Goal: Transaction & Acquisition: Purchase product/service

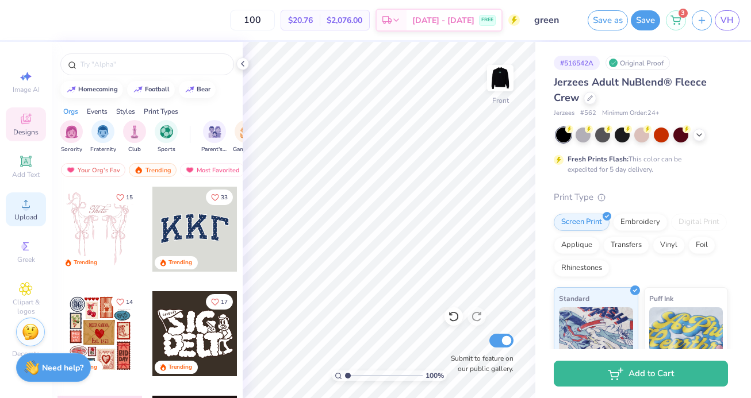
click at [29, 209] on icon at bounding box center [26, 204] width 14 height 14
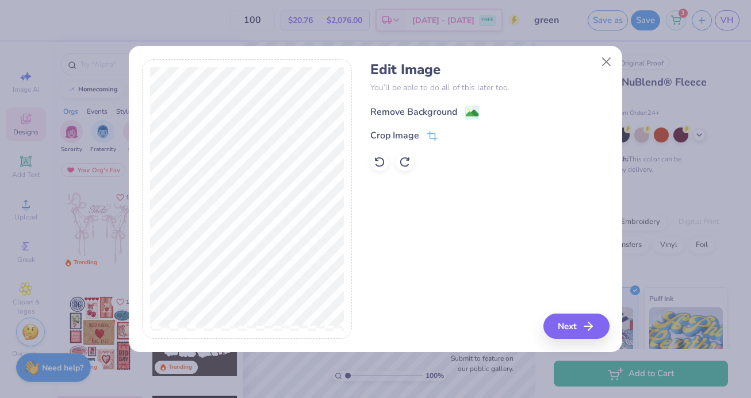
click at [393, 105] on div "Remove Background" at bounding box center [413, 112] width 87 height 14
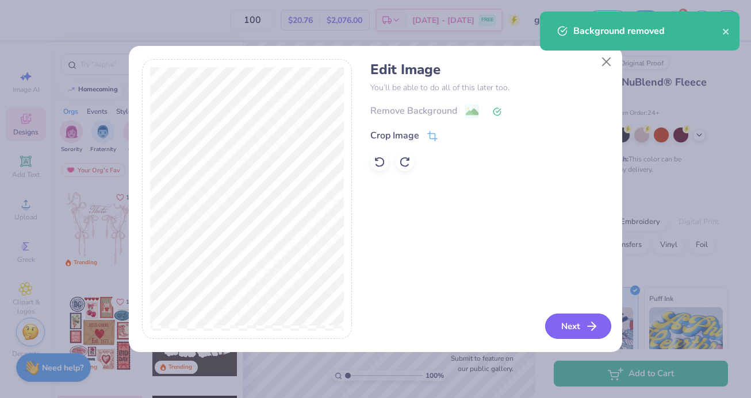
click at [567, 331] on button "Next" at bounding box center [578, 326] width 66 height 25
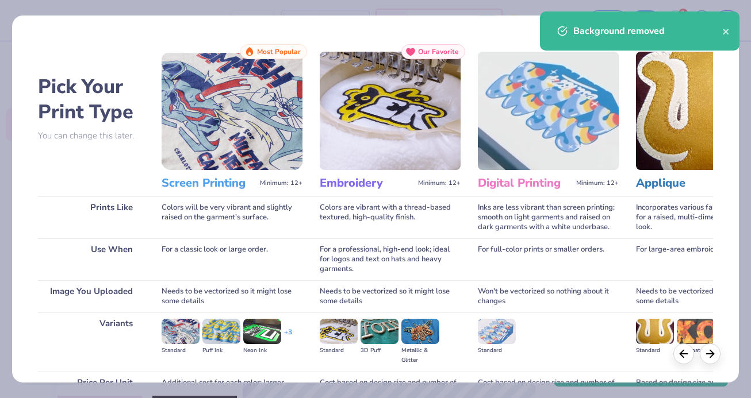
scroll to position [117, 0]
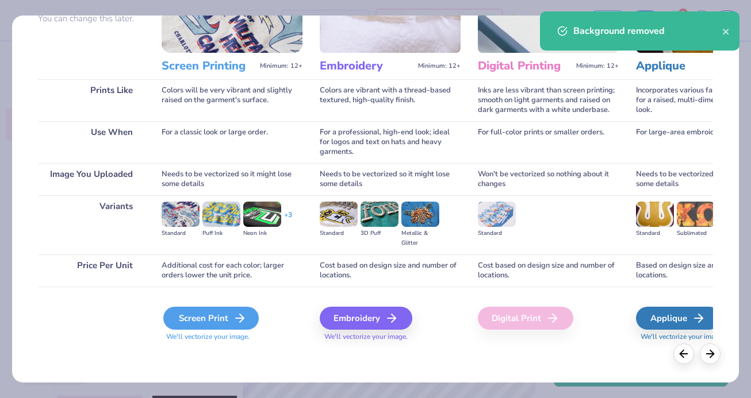
click at [223, 309] on div "Screen Print" at bounding box center [210, 318] width 95 height 23
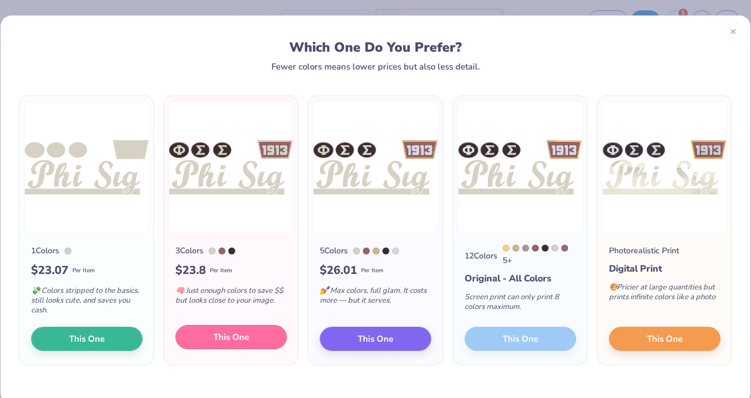
click at [259, 338] on button "This One" at bounding box center [231, 337] width 112 height 24
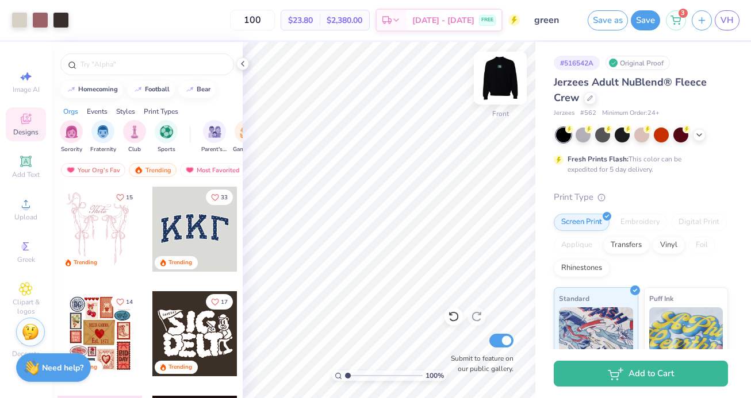
click at [493, 75] on img at bounding box center [500, 78] width 46 height 46
click at [496, 81] on img at bounding box center [500, 78] width 46 height 46
click at [41, 21] on div at bounding box center [40, 19] width 16 height 16
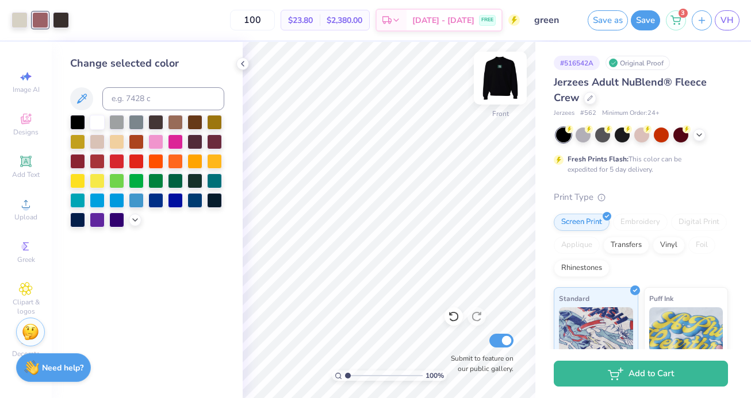
click at [497, 74] on img at bounding box center [500, 78] width 46 height 46
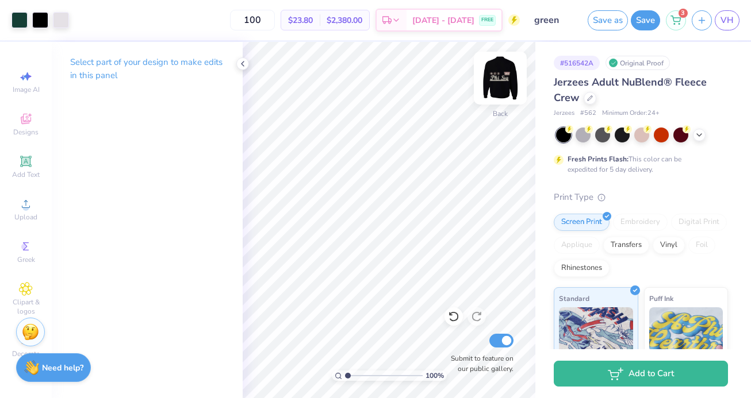
click at [497, 80] on img at bounding box center [500, 78] width 46 height 46
click at [33, 21] on div at bounding box center [40, 19] width 16 height 16
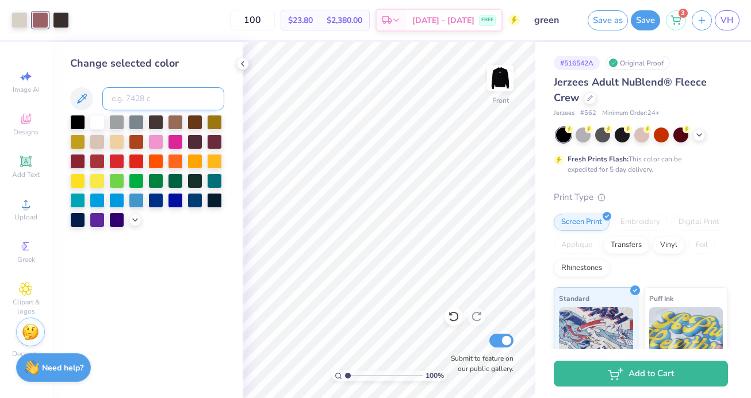
click at [135, 103] on input at bounding box center [163, 98] width 122 height 23
type input "567"
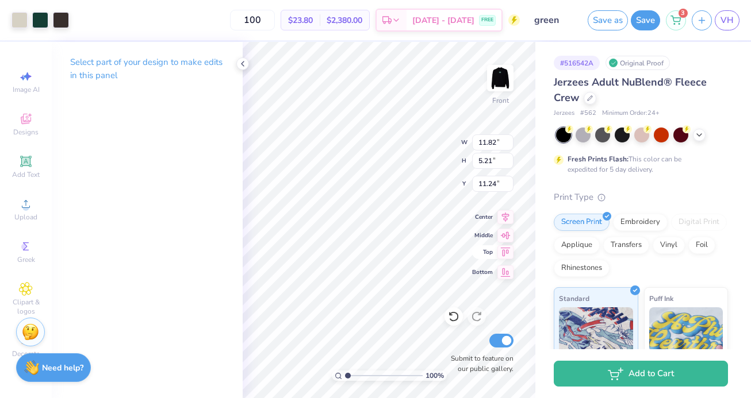
type input "11.82"
type input "5.21"
type input "10.64"
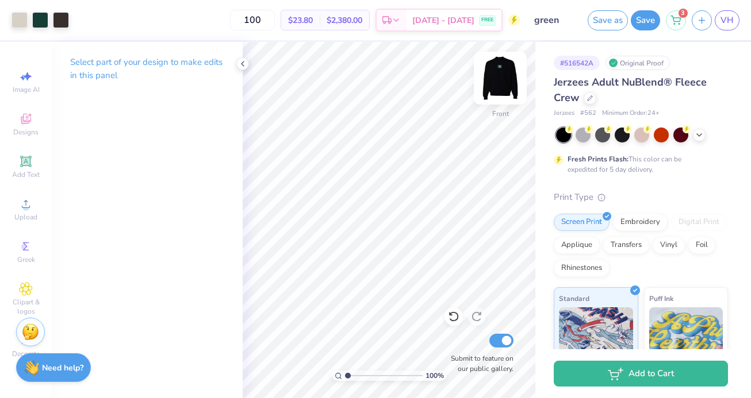
click at [494, 82] on img at bounding box center [500, 78] width 46 height 46
click at [494, 82] on img at bounding box center [500, 78] width 23 height 23
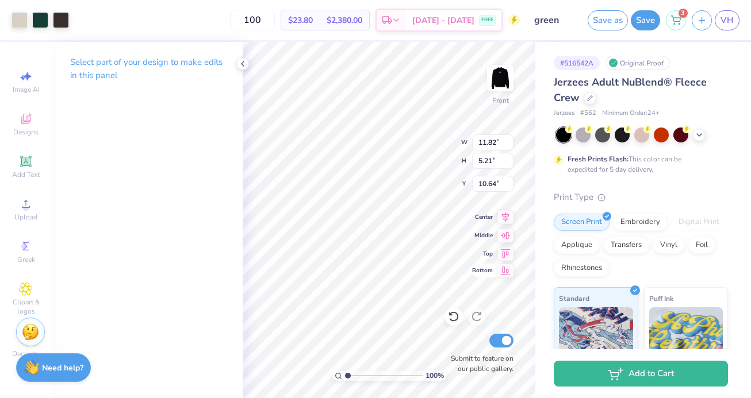
type input "10.08"
click at [29, 198] on icon at bounding box center [26, 204] width 14 height 14
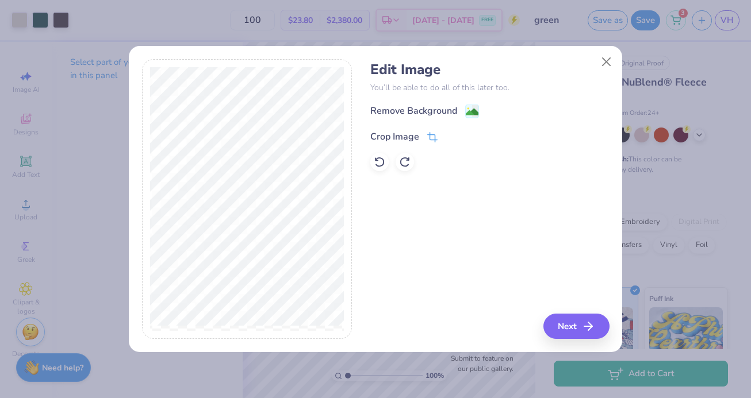
click at [430, 140] on icon at bounding box center [432, 137] width 10 height 10
click at [451, 133] on icon at bounding box center [451, 135] width 7 height 7
click at [468, 102] on div "Edit Image You’ll be able to do all of this later too. Remove Background Crop I…" at bounding box center [489, 117] width 239 height 110
click at [469, 114] on image at bounding box center [472, 113] width 13 height 13
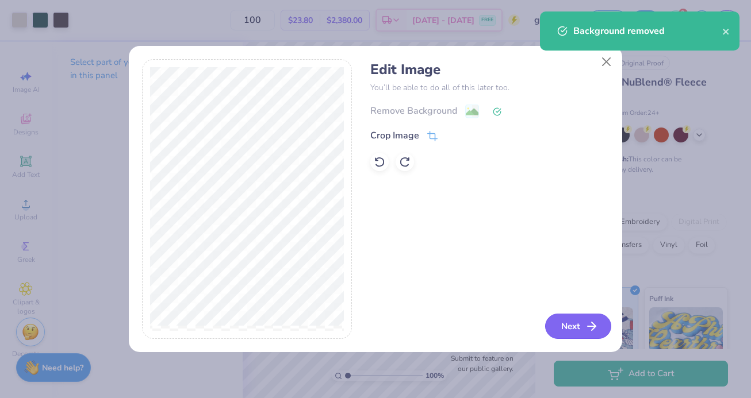
click at [567, 327] on button "Next" at bounding box center [578, 326] width 66 height 25
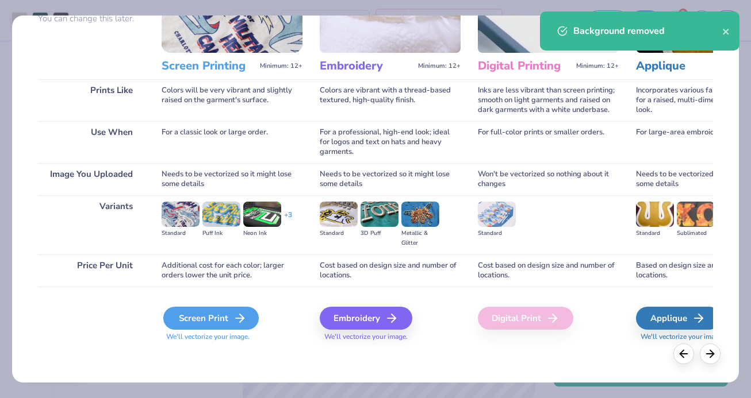
click at [240, 327] on div "Screen Print" at bounding box center [210, 318] width 95 height 23
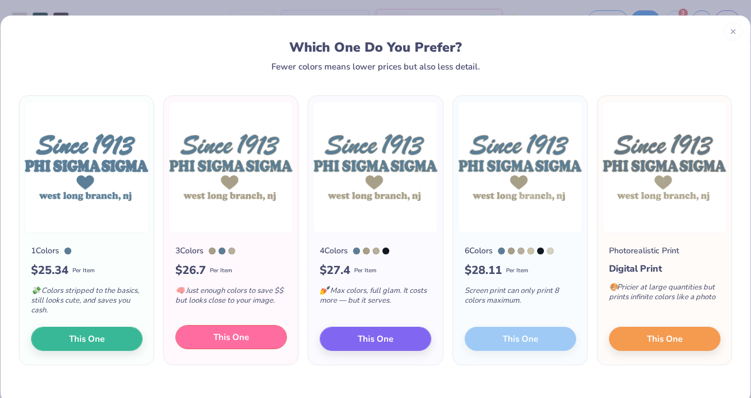
click at [225, 341] on span "This One" at bounding box center [231, 337] width 36 height 13
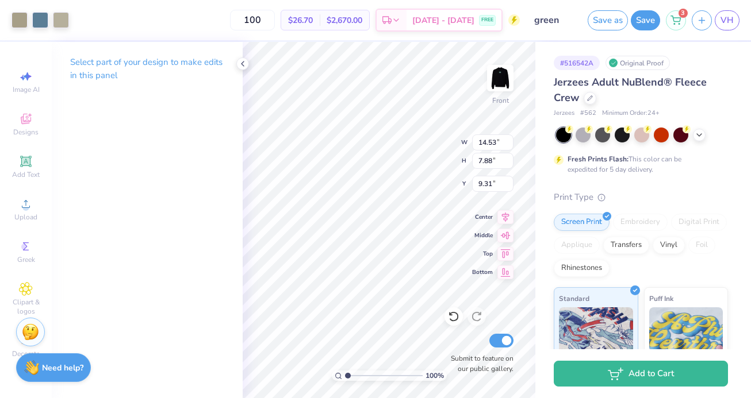
type input "4.37"
type input "8.27"
click at [36, 11] on div at bounding box center [40, 19] width 16 height 16
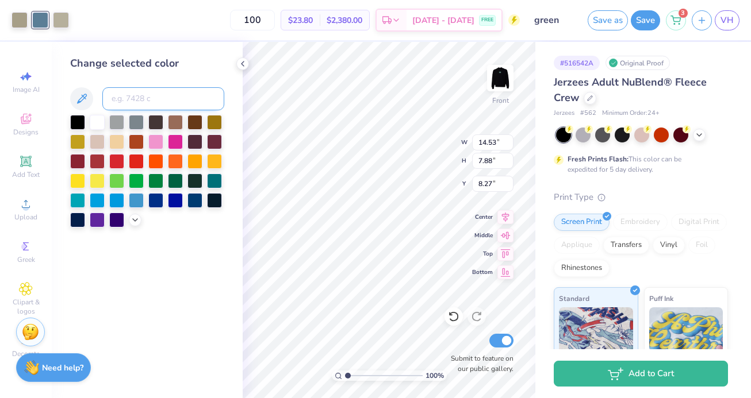
click at [145, 98] on input at bounding box center [163, 98] width 122 height 23
type input "567"
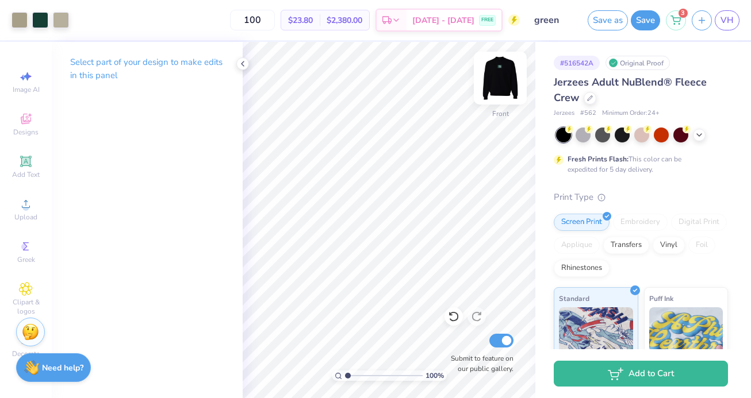
click at [498, 70] on img at bounding box center [500, 78] width 46 height 46
click at [503, 82] on img at bounding box center [500, 78] width 46 height 46
click at [64, 24] on div at bounding box center [61, 19] width 16 height 16
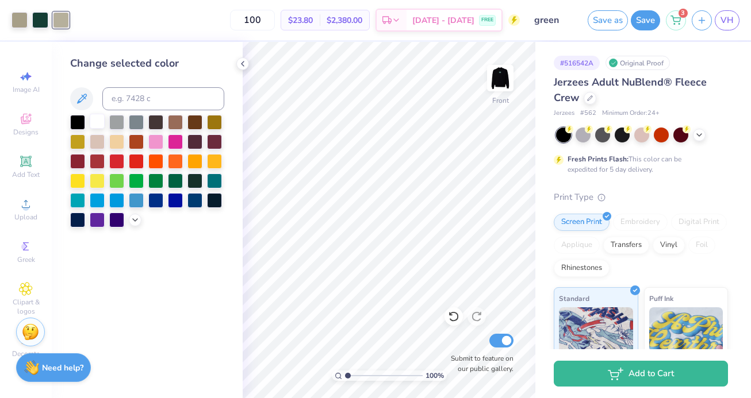
click at [95, 116] on div at bounding box center [97, 121] width 15 height 15
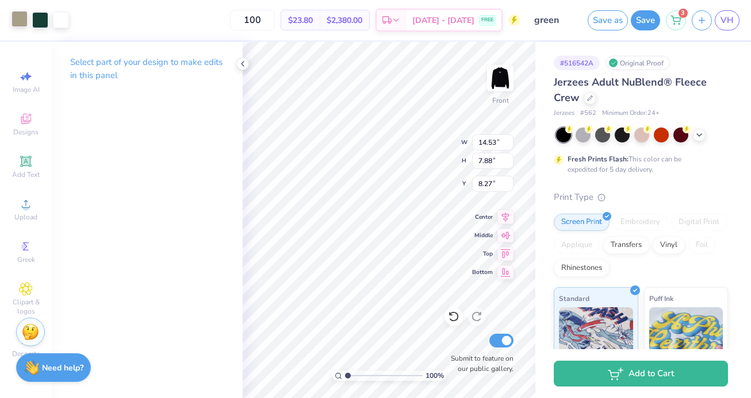
click at [24, 22] on div at bounding box center [19, 19] width 16 height 16
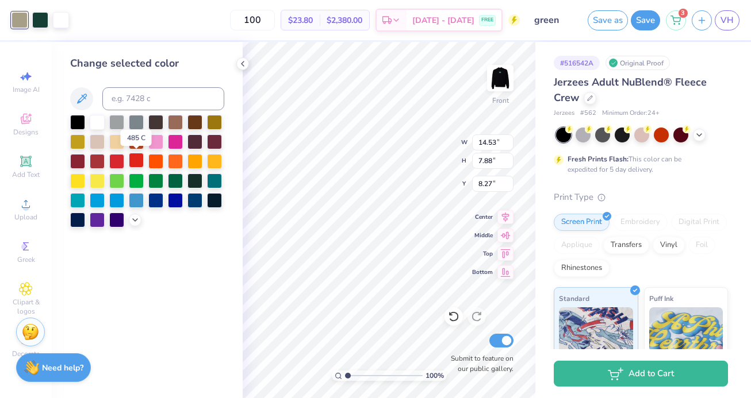
click at [131, 165] on div at bounding box center [136, 160] width 15 height 15
click at [120, 163] on div at bounding box center [116, 160] width 15 height 15
click at [110, 158] on div at bounding box center [116, 160] width 15 height 15
click at [455, 310] on div at bounding box center [453, 317] width 18 height 18
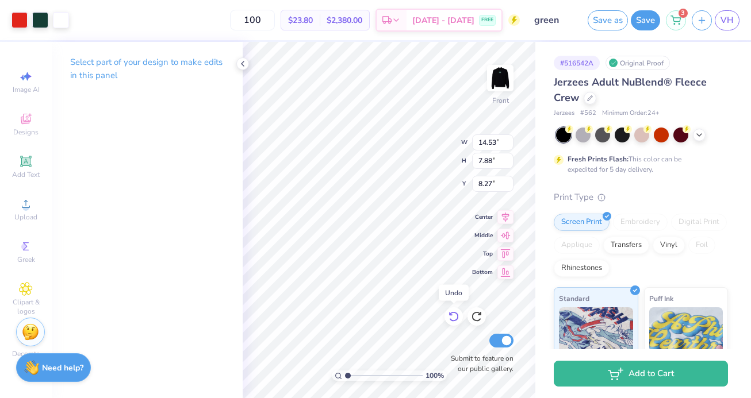
click at [453, 319] on icon at bounding box center [453, 316] width 11 height 11
click at [11, 18] on div at bounding box center [19, 19] width 16 height 16
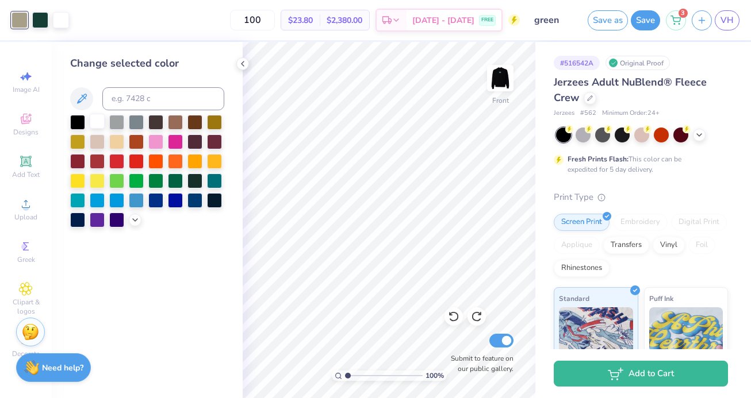
click at [98, 119] on div at bounding box center [97, 121] width 15 height 15
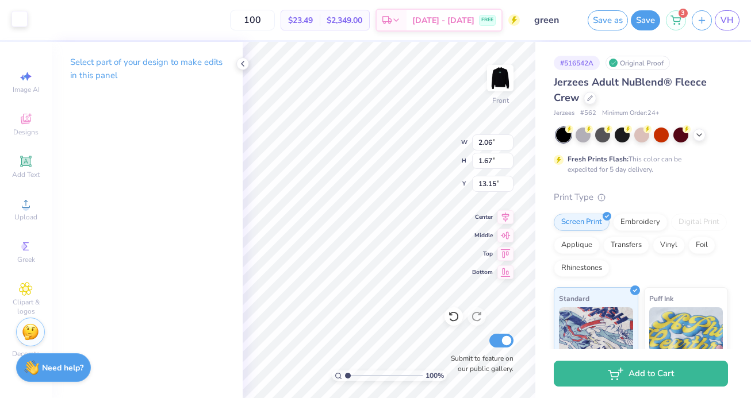
click at [12, 15] on div at bounding box center [19, 19] width 16 height 16
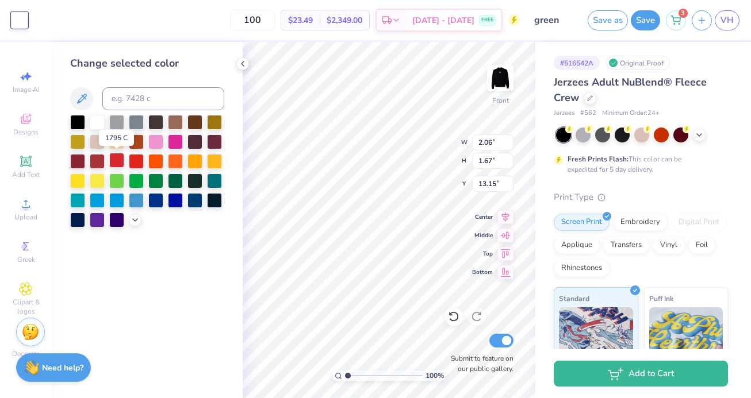
click at [112, 159] on div at bounding box center [116, 160] width 15 height 15
click at [133, 159] on div at bounding box center [136, 160] width 15 height 15
click at [101, 164] on div at bounding box center [97, 160] width 15 height 15
click at [131, 218] on icon at bounding box center [135, 218] width 9 height 9
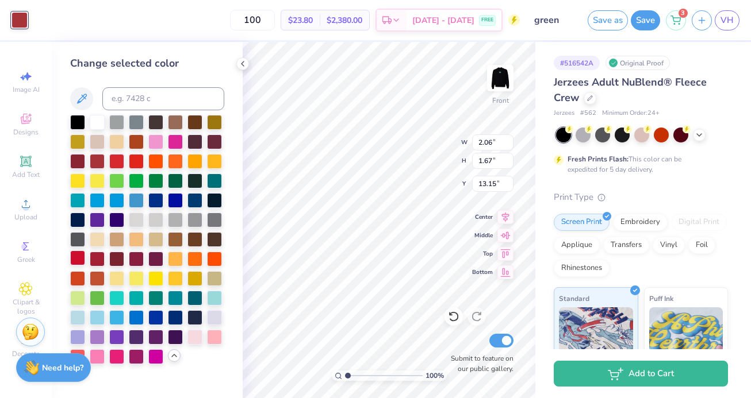
click at [80, 261] on div at bounding box center [77, 258] width 15 height 15
click at [112, 159] on div at bounding box center [116, 160] width 15 height 15
click at [96, 159] on div at bounding box center [97, 160] width 15 height 15
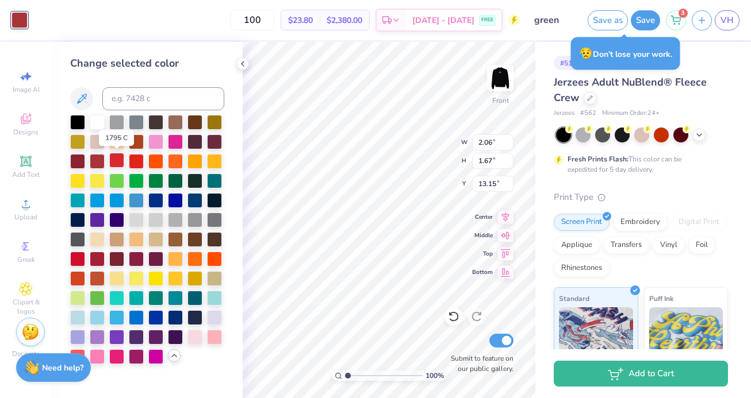
click at [116, 162] on div at bounding box center [116, 160] width 15 height 15
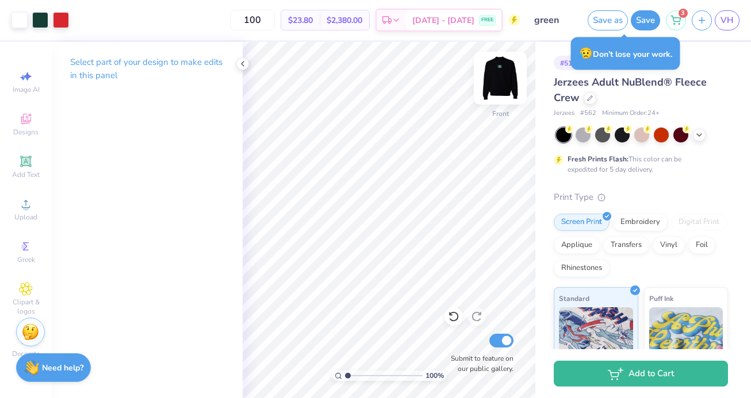
click at [488, 80] on div at bounding box center [500, 78] width 53 height 53
click at [502, 81] on img at bounding box center [500, 78] width 46 height 46
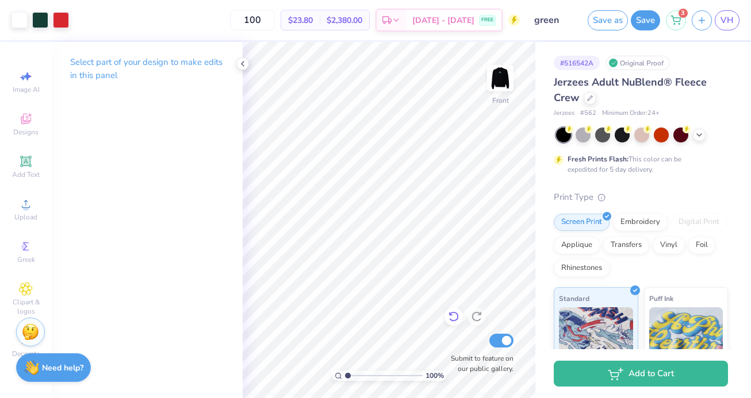
click at [452, 320] on icon at bounding box center [453, 316] width 11 height 11
click at [15, 23] on div at bounding box center [19, 19] width 16 height 16
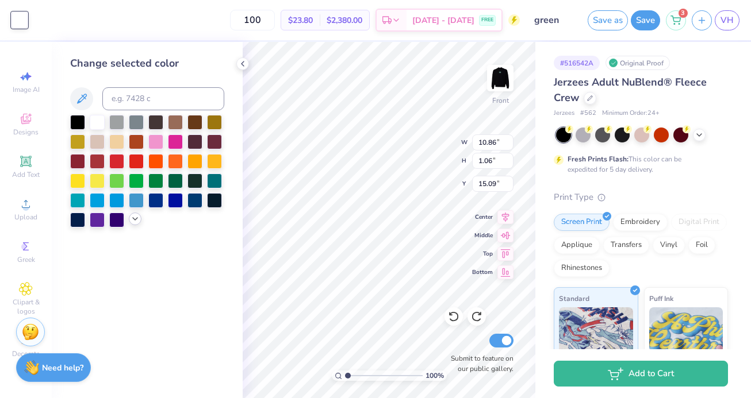
click at [135, 214] on div at bounding box center [135, 219] width 13 height 13
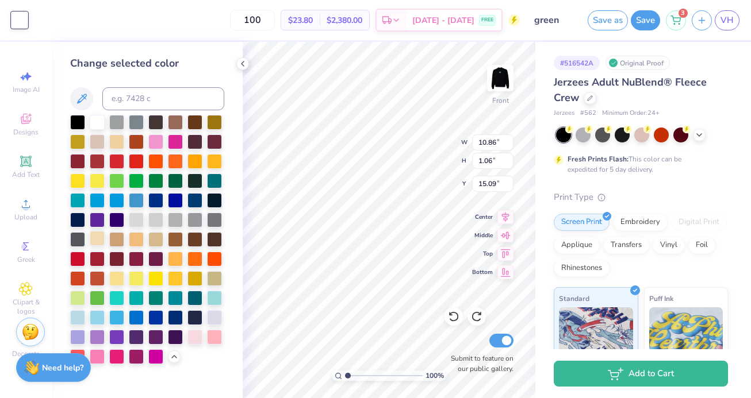
click at [97, 236] on div at bounding box center [97, 238] width 15 height 15
click at [122, 274] on div at bounding box center [116, 277] width 15 height 15
click at [98, 244] on div at bounding box center [97, 238] width 15 height 15
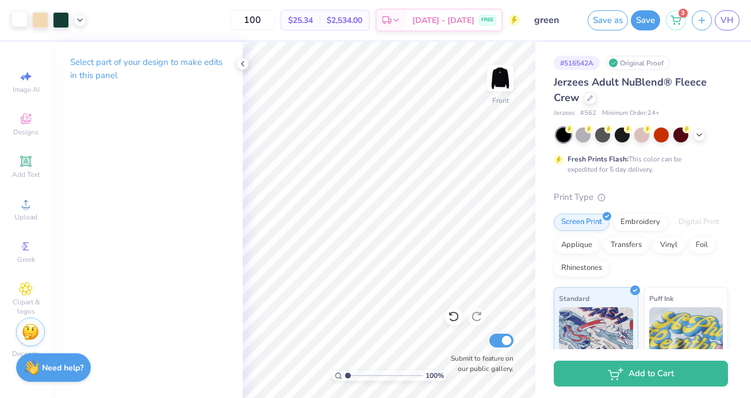
click at [14, 13] on div at bounding box center [19, 19] width 16 height 16
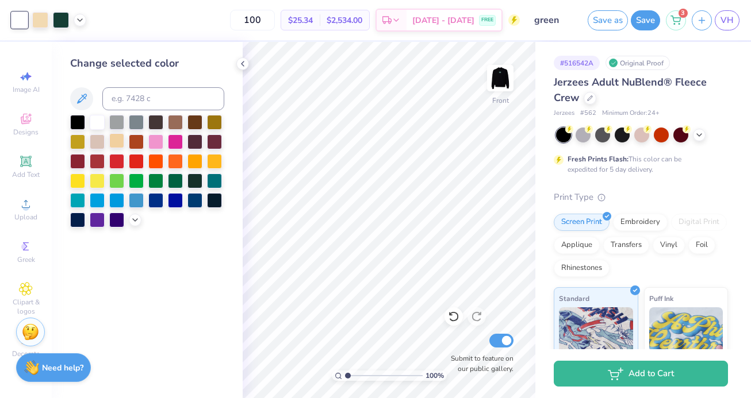
click at [117, 141] on div at bounding box center [116, 140] width 15 height 15
click at [502, 82] on img at bounding box center [500, 78] width 46 height 46
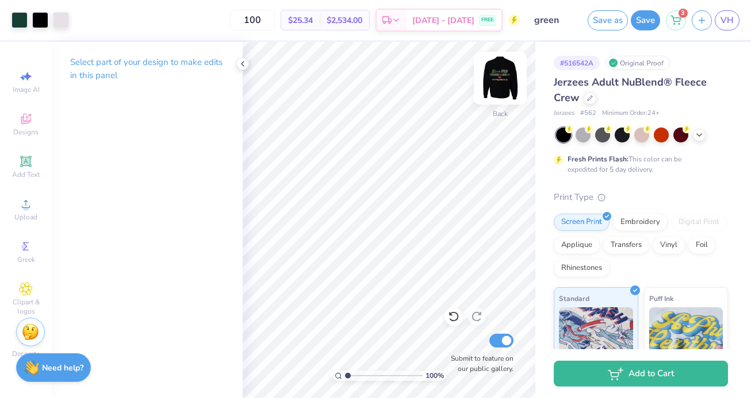
click at [495, 86] on img at bounding box center [500, 78] width 46 height 46
click at [39, 18] on div at bounding box center [40, 19] width 16 height 16
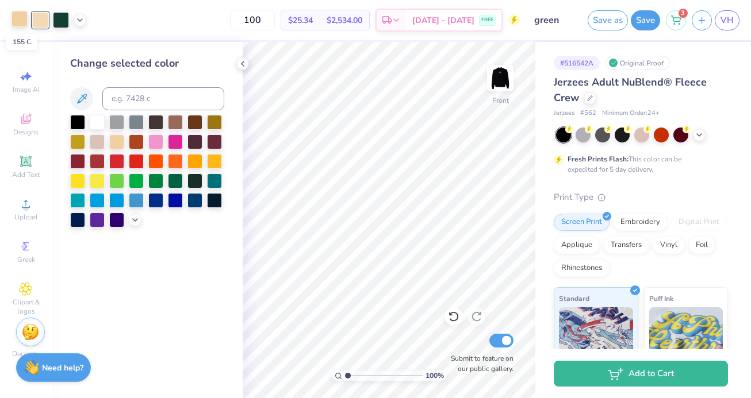
click at [21, 22] on div at bounding box center [19, 19] width 16 height 16
click at [90, 117] on div at bounding box center [97, 121] width 15 height 15
click at [502, 86] on img at bounding box center [500, 78] width 46 height 46
click at [501, 87] on img at bounding box center [500, 78] width 23 height 23
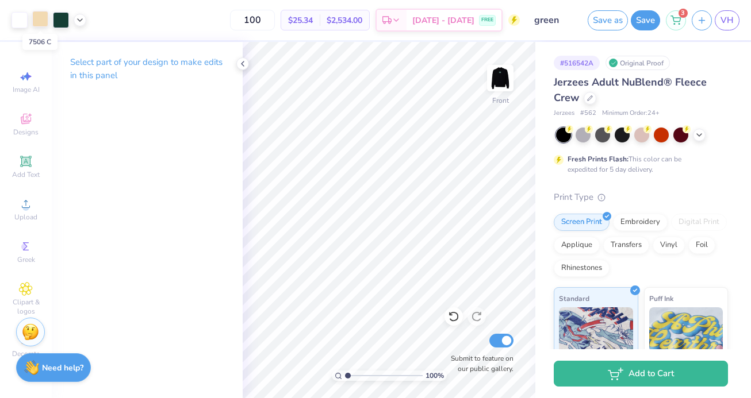
click at [42, 24] on div at bounding box center [40, 19] width 16 height 16
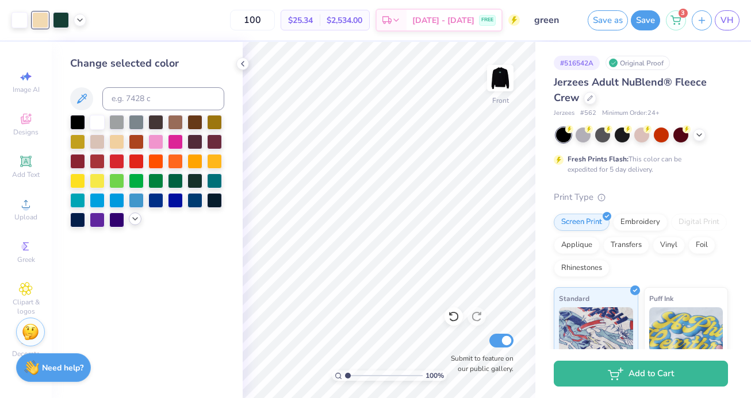
click at [138, 221] on icon at bounding box center [135, 218] width 9 height 9
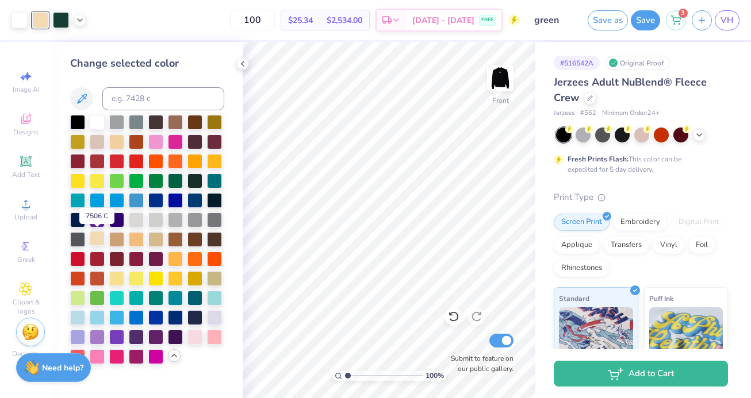
click at [98, 242] on div at bounding box center [97, 238] width 15 height 15
click at [113, 140] on div at bounding box center [116, 140] width 15 height 15
click at [97, 145] on div at bounding box center [97, 140] width 15 height 15
click at [113, 142] on div at bounding box center [116, 140] width 15 height 15
click at [102, 241] on div at bounding box center [97, 238] width 15 height 15
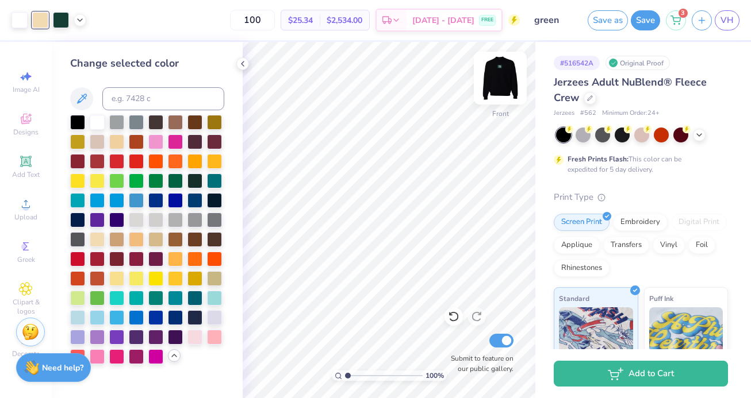
click at [497, 83] on img at bounding box center [500, 78] width 46 height 46
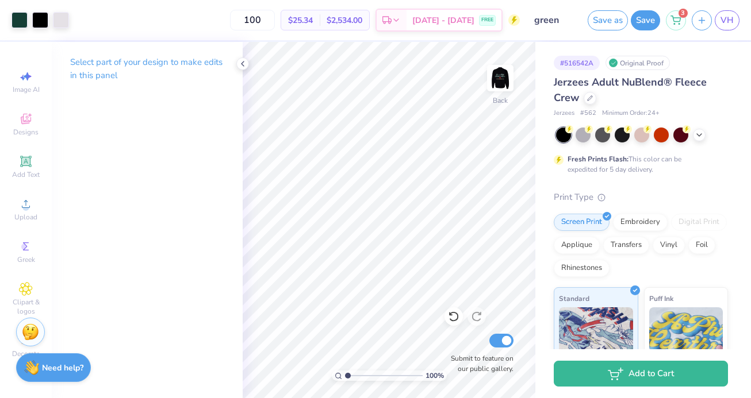
click at [497, 83] on img at bounding box center [500, 78] width 23 height 23
click at [499, 80] on img at bounding box center [500, 78] width 46 height 46
click at [494, 85] on img at bounding box center [500, 78] width 46 height 46
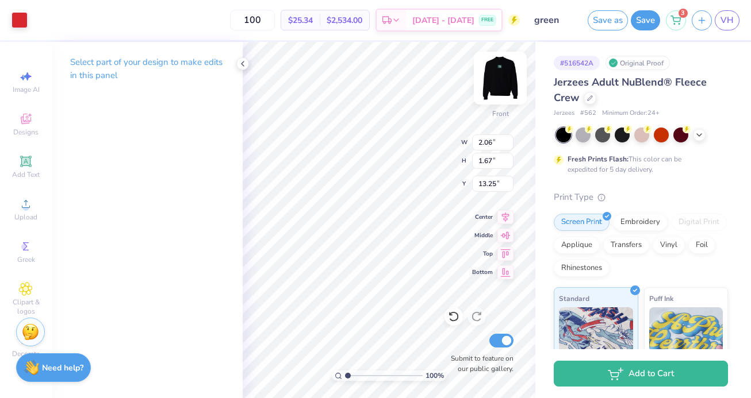
type input "13.25"
type input "12.42"
type input "1.69"
type input "1.45"
click at [448, 313] on icon at bounding box center [453, 316] width 11 height 11
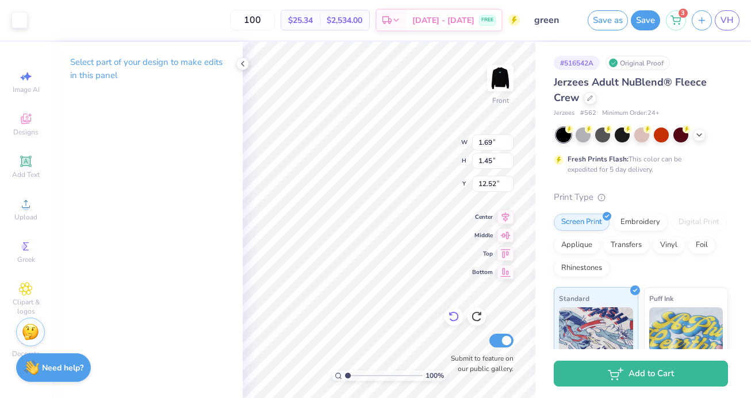
type input "11.31"
type input "12.52"
type input "12.53"
click at [450, 317] on icon at bounding box center [453, 316] width 11 height 11
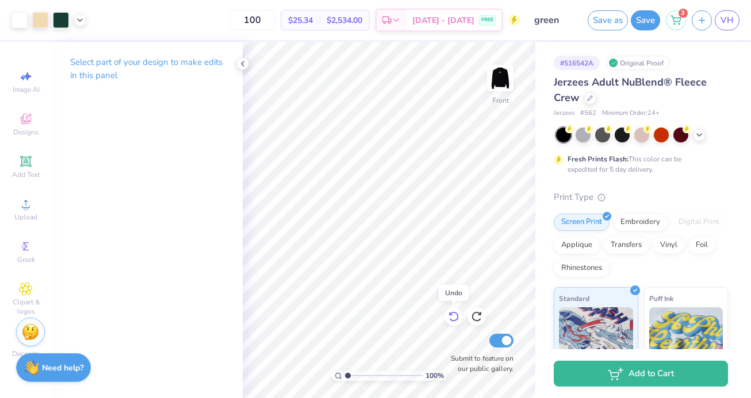
click at [450, 317] on icon at bounding box center [453, 316] width 11 height 11
click at [41, 22] on div at bounding box center [40, 19] width 16 height 16
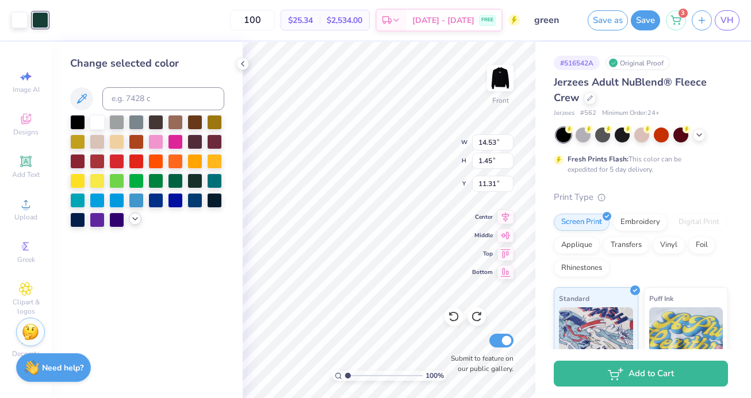
click at [135, 216] on icon at bounding box center [135, 218] width 9 height 9
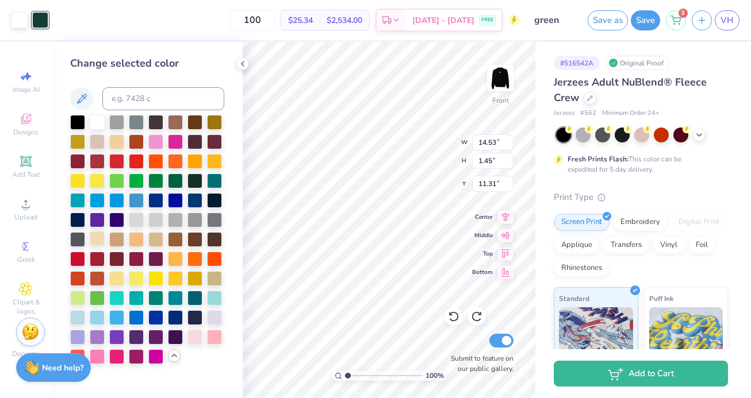
click at [98, 238] on div at bounding box center [97, 238] width 15 height 15
click at [18, 27] on div at bounding box center [19, 19] width 16 height 16
click at [135, 94] on input at bounding box center [163, 98] width 122 height 23
type input "567"
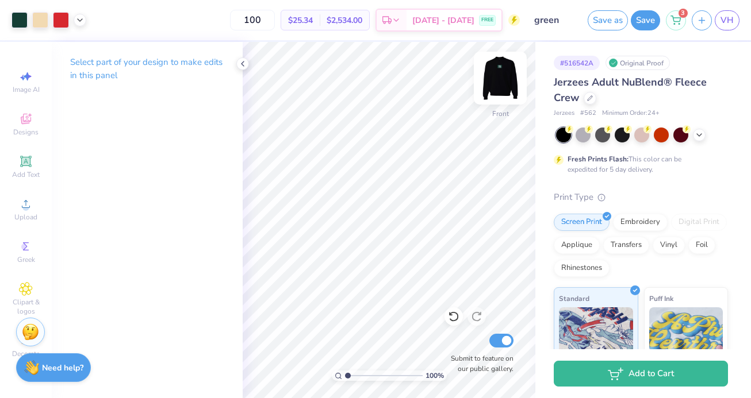
click at [509, 90] on img at bounding box center [500, 78] width 46 height 46
click at [510, 87] on img at bounding box center [500, 78] width 46 height 46
